Goal: Check status

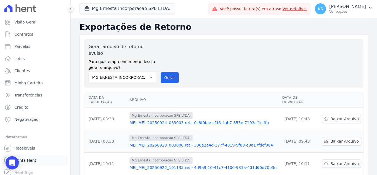
click at [29, 158] on span "Conta Hent" at bounding box center [25, 160] width 22 height 6
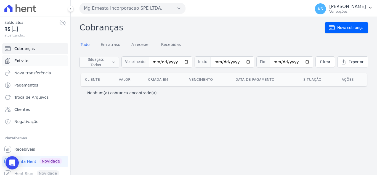
click at [20, 61] on span "Extrato" at bounding box center [21, 61] width 14 height 6
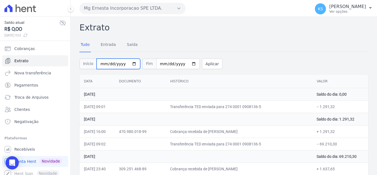
click at [129, 63] on input "[DATE]" at bounding box center [119, 64] width 44 height 10
type input "[DATE]"
click at [186, 64] on input "[DATE]" at bounding box center [178, 64] width 44 height 10
type input "[DATE]"
click at [208, 64] on button "Aplicar" at bounding box center [212, 64] width 20 height 10
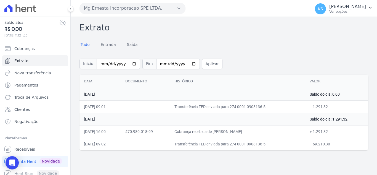
drag, startPoint x: 84, startPoint y: 92, endPoint x: 339, endPoint y: 145, distance: 260.3
click at [339, 145] on tbody "24 de Setembro de 2025 Saldo do dia: 0,00 24/09/2025, 09:01 Transferência TED e…" at bounding box center [223, 119] width 289 height 62
copy tbody "24 de Setembro de 2025 Saldo do dia: 0,00 24/09/2025, 09:01 Transferência TED e…"
click at [217, 35] on div "Extrato Tudo Entrada Saída Início 2025-09-23 Fim 2025-09-24 Aplicar Data Docume…" at bounding box center [223, 85] width 289 height 129
